Goal: Find contact information: Find contact information

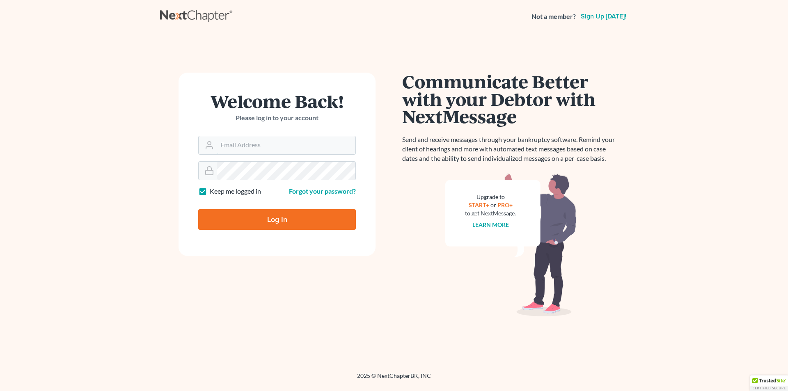
type input "[PERSON_NAME][EMAIL_ADDRESS][DOMAIN_NAME]"
click at [265, 217] on input "Log In" at bounding box center [277, 219] width 158 height 21
type input "Thinking..."
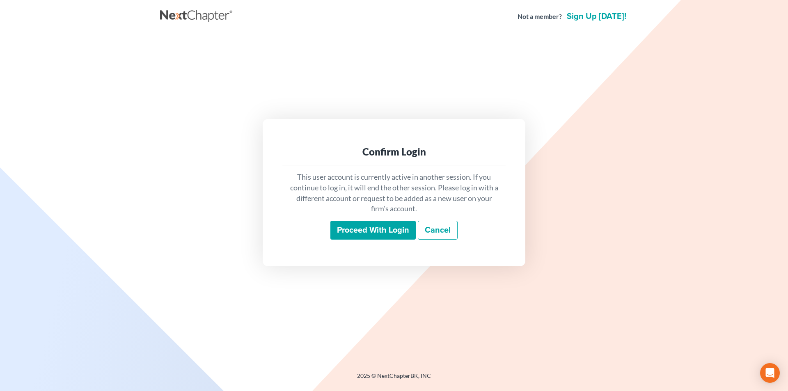
click at [374, 227] on input "Proceed with login" at bounding box center [372, 230] width 85 height 19
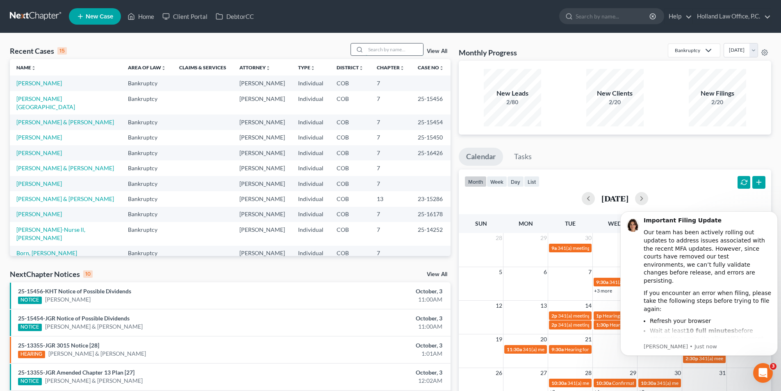
click at [402, 50] on input "search" at bounding box center [394, 49] width 57 height 12
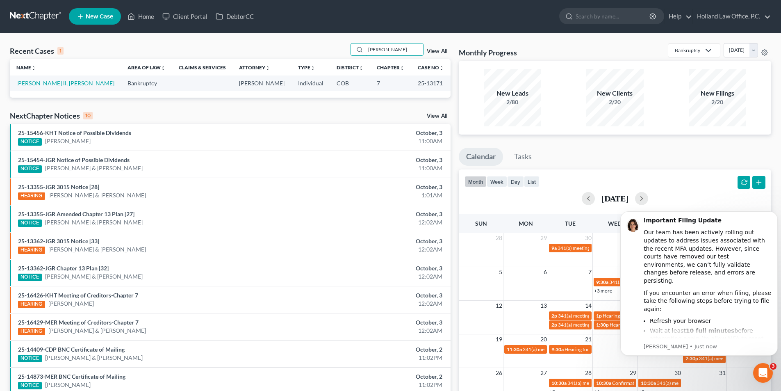
type input "dennis hicks"
click at [49, 84] on link "Hicks ll, Dennis" at bounding box center [65, 83] width 98 height 7
select select "5"
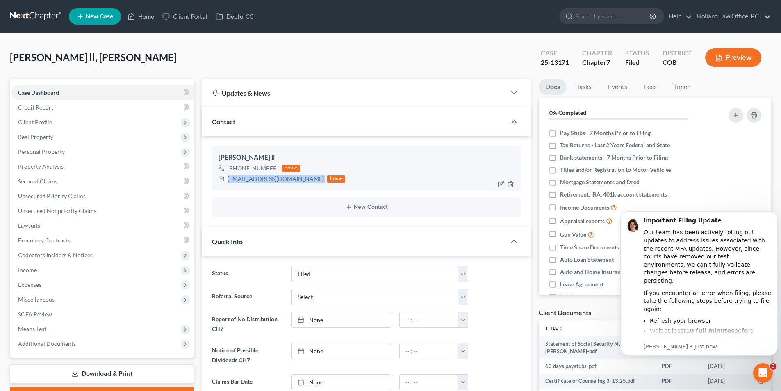
drag, startPoint x: 294, startPoint y: 179, endPoint x: 228, endPoint y: 178, distance: 66.9
click at [228, 178] on div "dennishicksail@gmail.com home" at bounding box center [282, 178] width 127 height 11
drag, startPoint x: 275, startPoint y: 166, endPoint x: 235, endPoint y: 167, distance: 39.8
click at [235, 167] on div "+1 (970) 619-1551" at bounding box center [253, 168] width 51 height 8
copy div "(970) 619-1551"
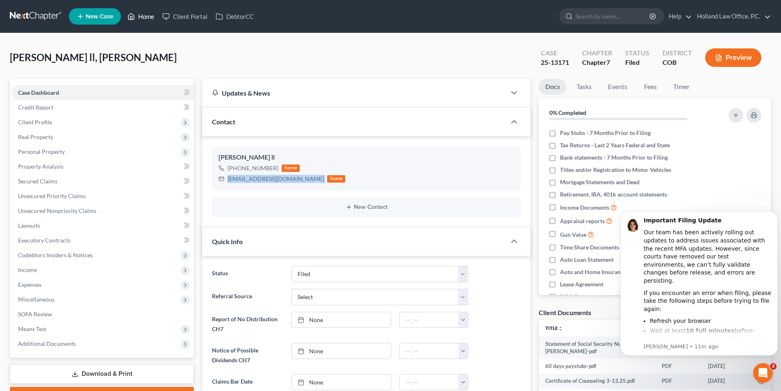
click at [148, 21] on link "Home" at bounding box center [140, 16] width 35 height 15
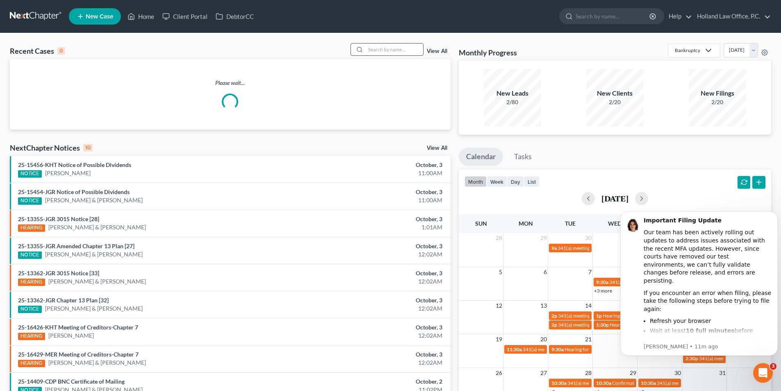
click at [396, 52] on input "search" at bounding box center [394, 49] width 57 height 12
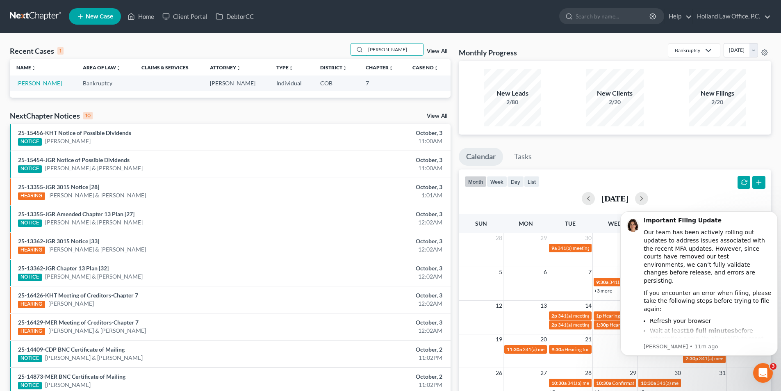
type input "Nealey"
click at [35, 81] on link "Nealey, John" at bounding box center [39, 83] width 46 height 7
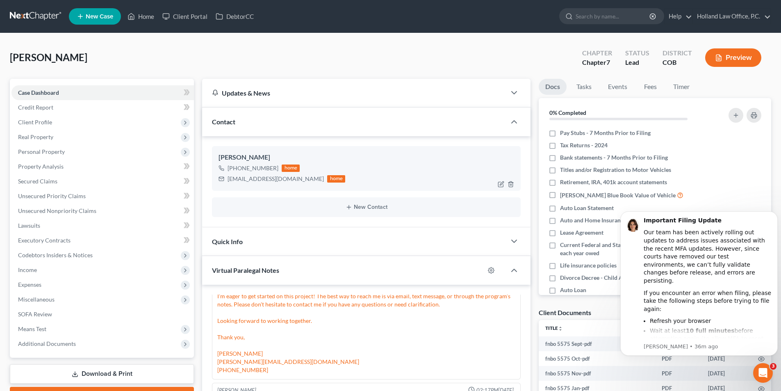
drag, startPoint x: 275, startPoint y: 170, endPoint x: 235, endPoint y: 170, distance: 40.6
click at [235, 170] on div "+1 (303) 921-5153" at bounding box center [253, 168] width 51 height 8
copy div "(303) 921-5153"
